Goal: Task Accomplishment & Management: Manage account settings

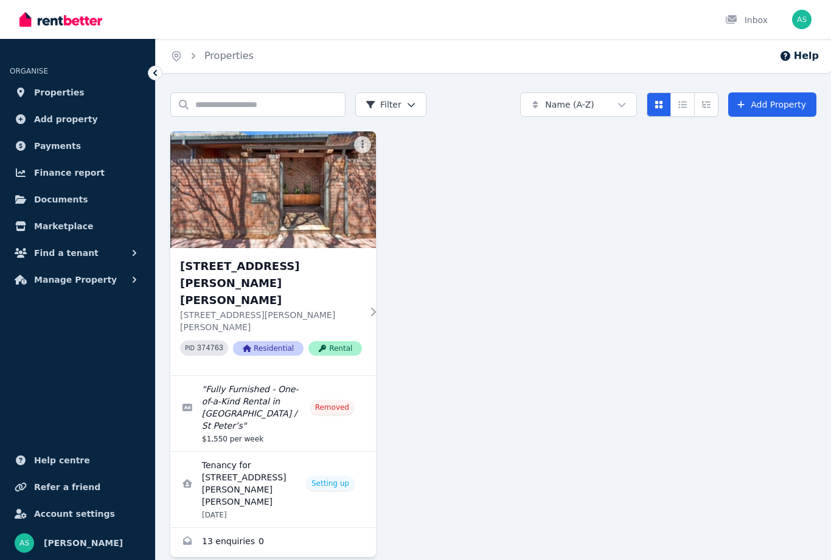
click at [70, 518] on span "Account settings" at bounding box center [74, 514] width 81 height 15
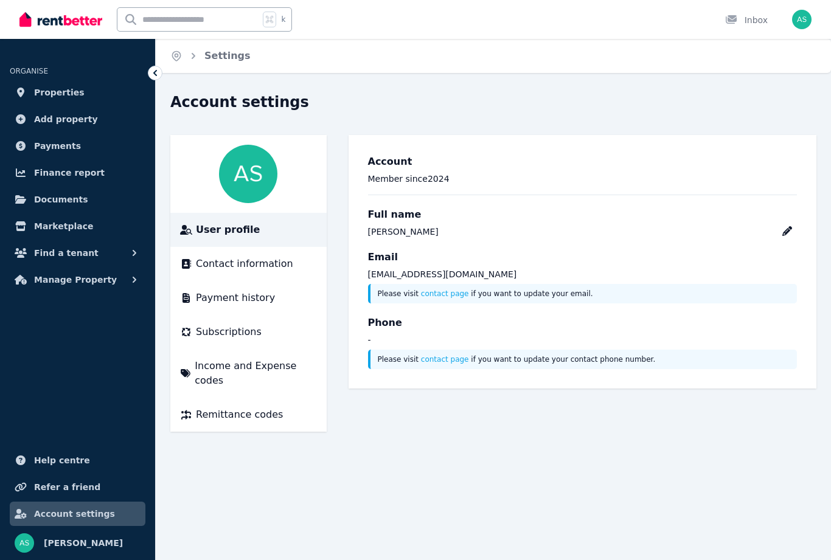
click at [254, 334] on span "Subscriptions" at bounding box center [229, 332] width 66 height 15
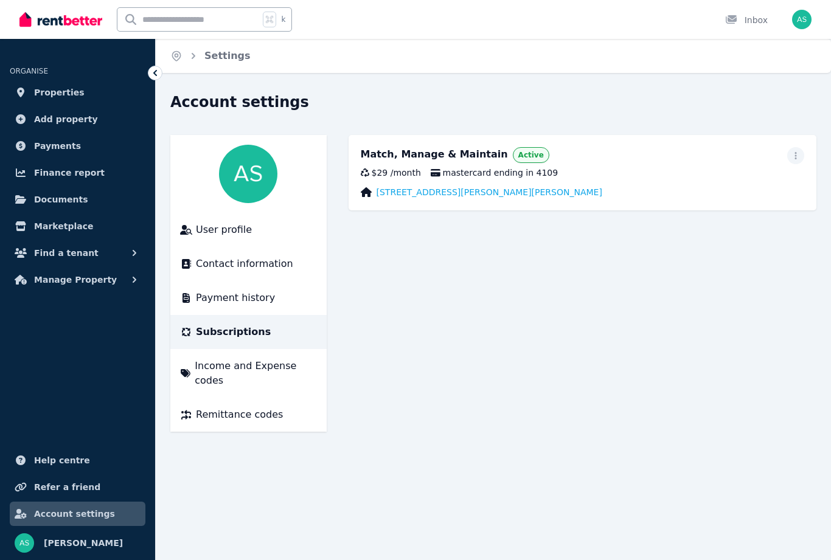
click at [518, 155] on span "Active" at bounding box center [531, 155] width 26 height 10
click at [799, 161] on span "button" at bounding box center [795, 155] width 17 height 17
click at [710, 220] on span "Cancel plan" at bounding box center [740, 227] width 107 height 15
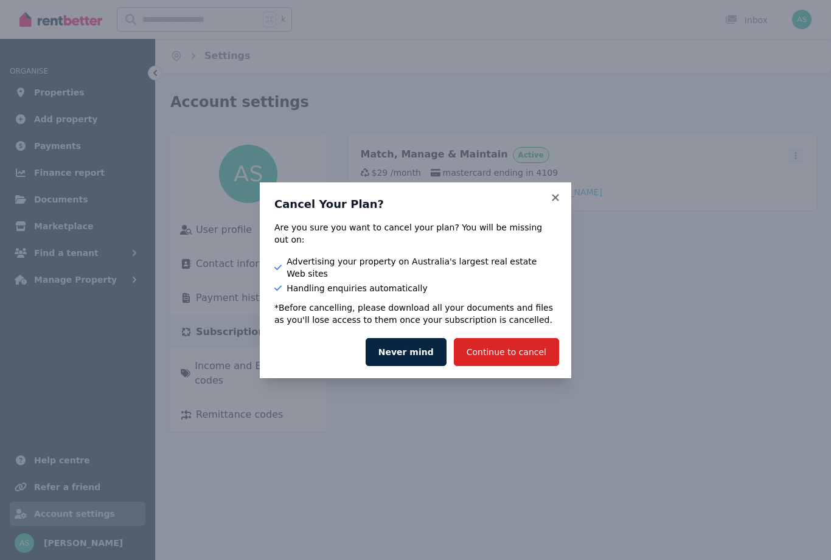
click at [418, 346] on button "Never mind" at bounding box center [406, 352] width 81 height 28
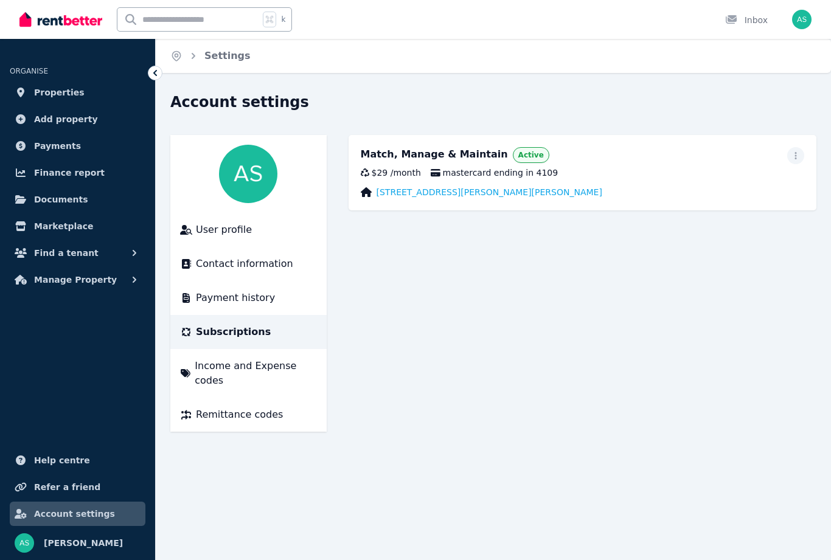
click at [16, 102] on link "Properties" at bounding box center [78, 92] width 136 height 24
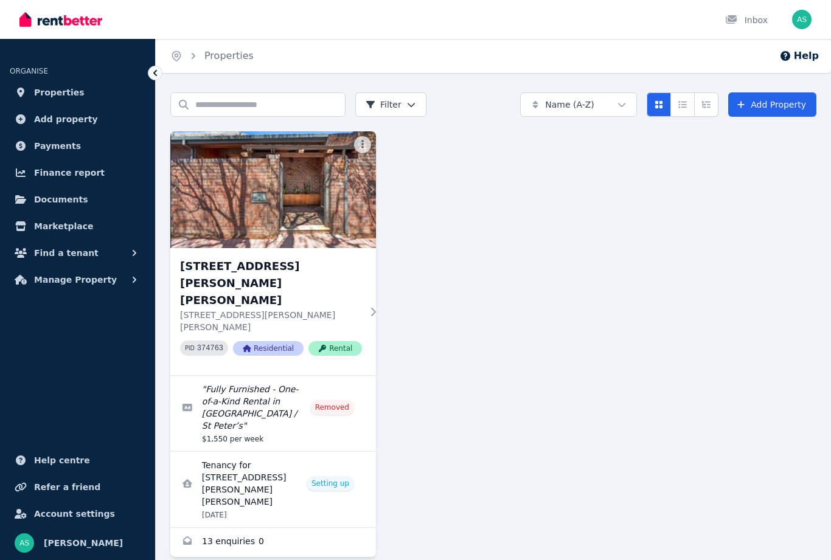
click at [86, 510] on span "Account settings" at bounding box center [74, 514] width 81 height 15
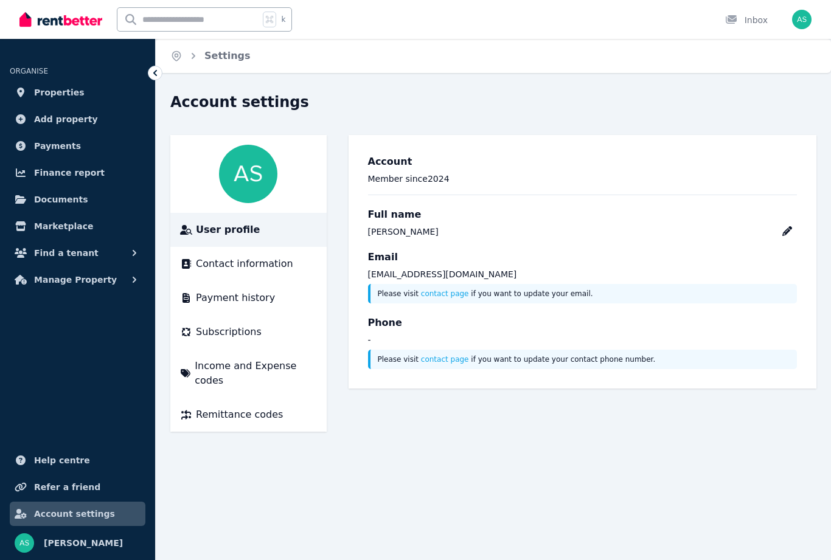
click at [264, 301] on span "Payment history" at bounding box center [235, 298] width 79 height 15
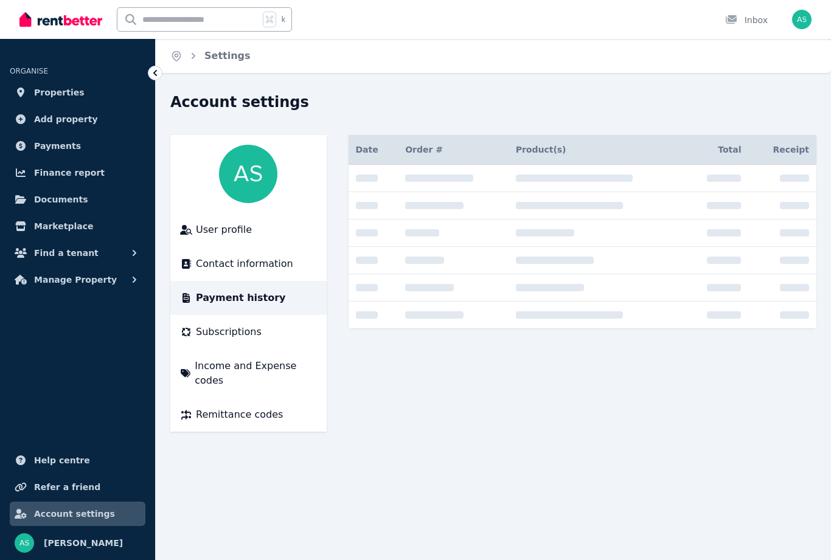
click at [229, 302] on span "Payment history" at bounding box center [241, 298] width 90 height 15
